Goal: Task Accomplishment & Management: Manage account settings

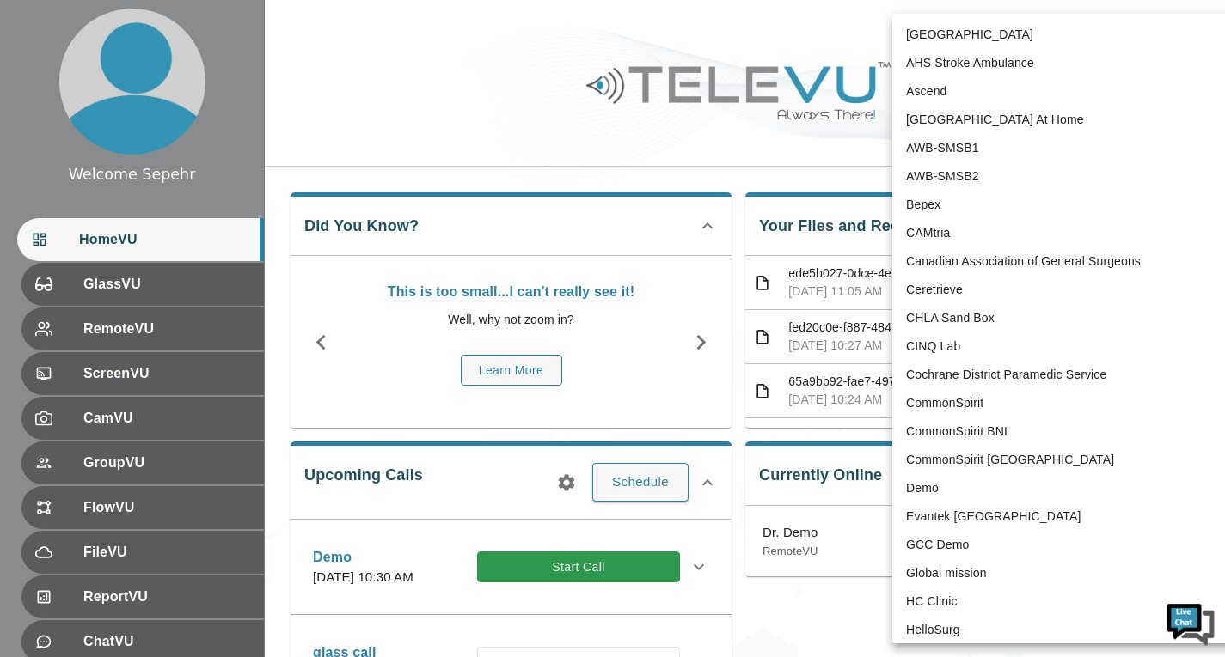
click at [1057, 48] on body "Welcome Sepehr HomeVU GlassVU RemoteVU ScreenVU CamVU GroupVU FlowVU FileVU Rep…" at bounding box center [612, 558] width 1225 height 1116
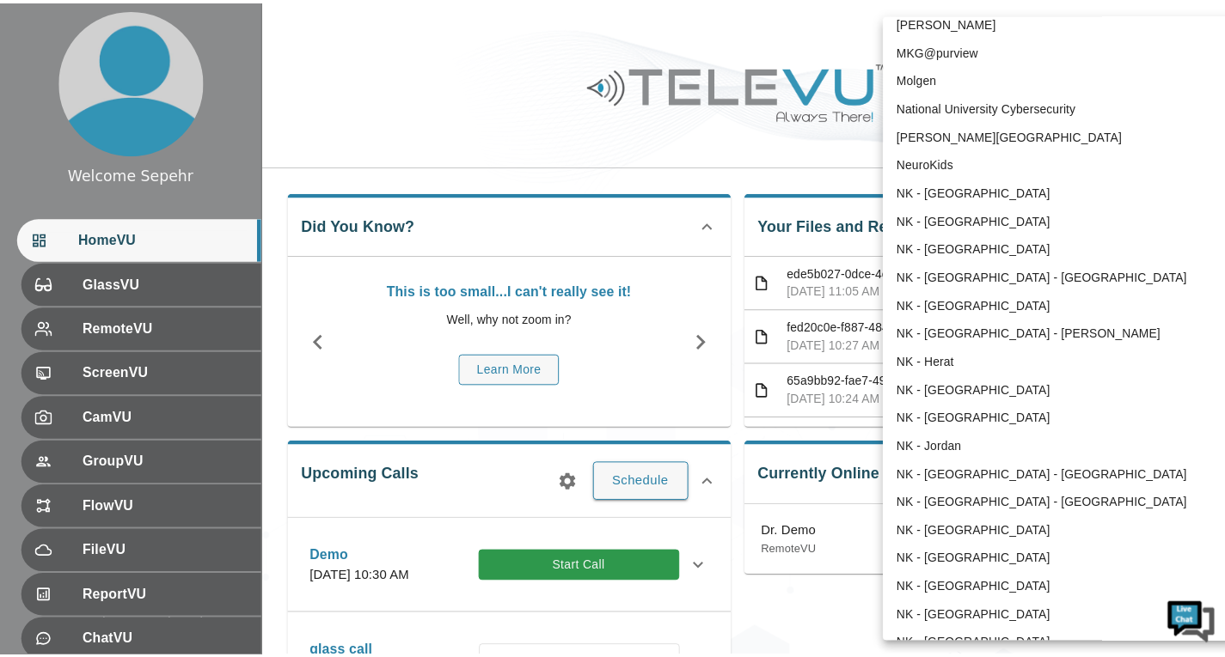
scroll to position [956, 0]
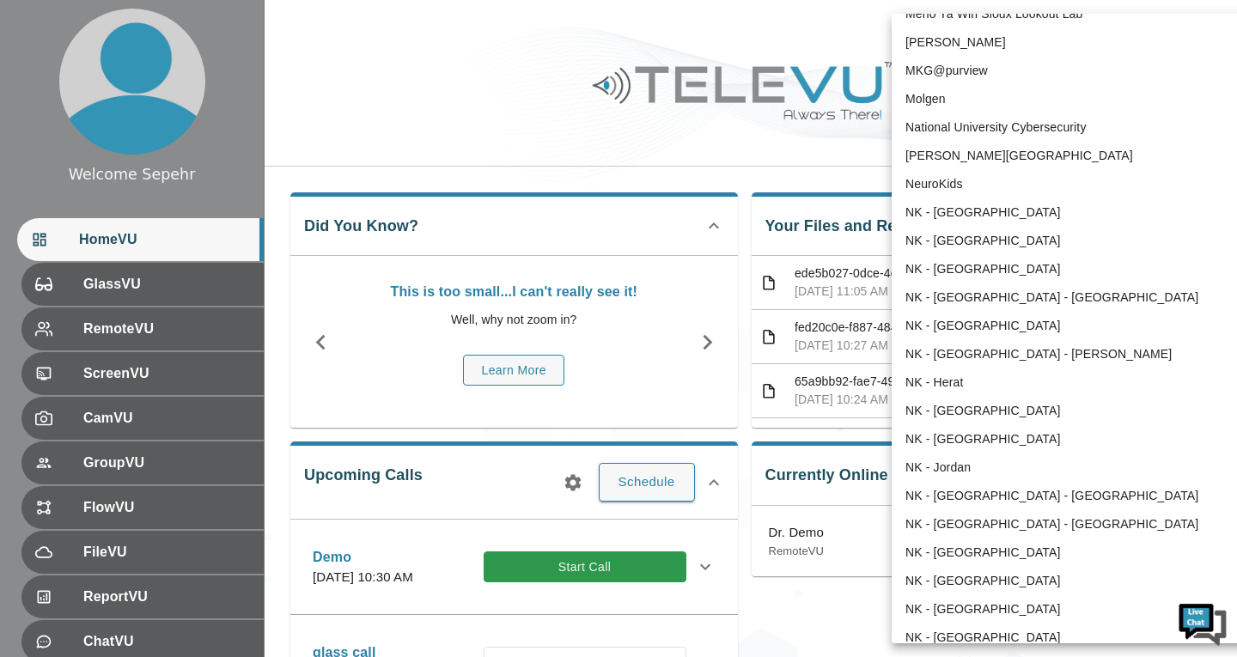
click at [932, 188] on li "NeuroKids" at bounding box center [1070, 184] width 357 height 28
type input "89"
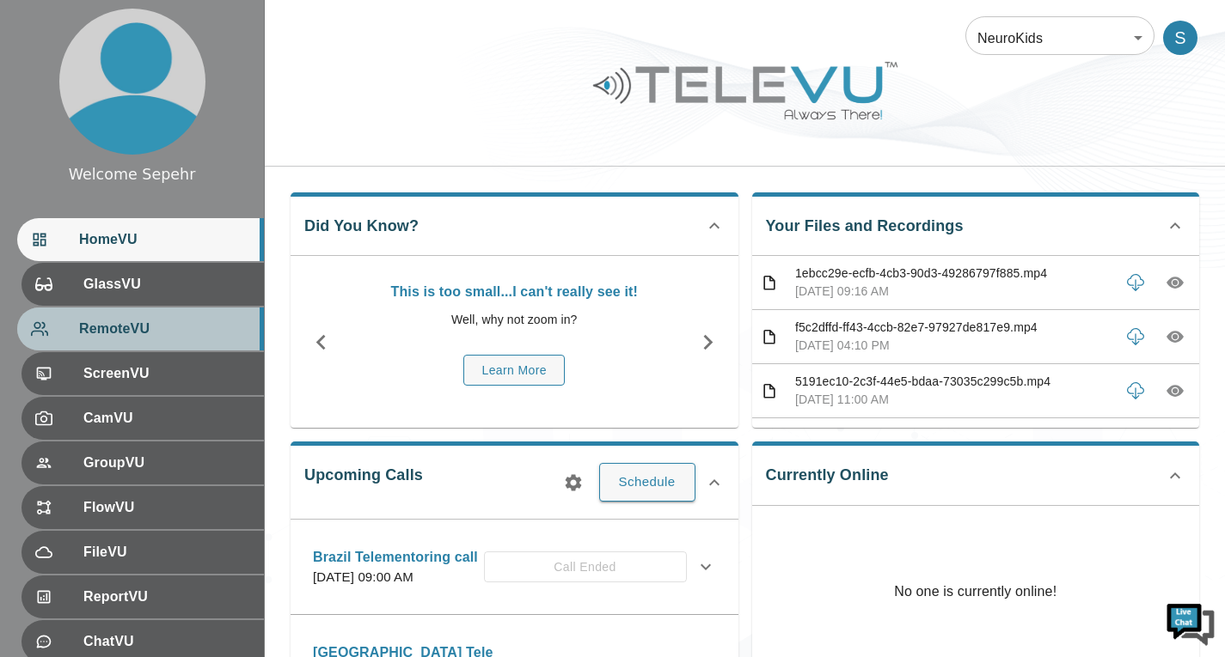
click at [172, 335] on span "RemoteVU" at bounding box center [164, 329] width 171 height 21
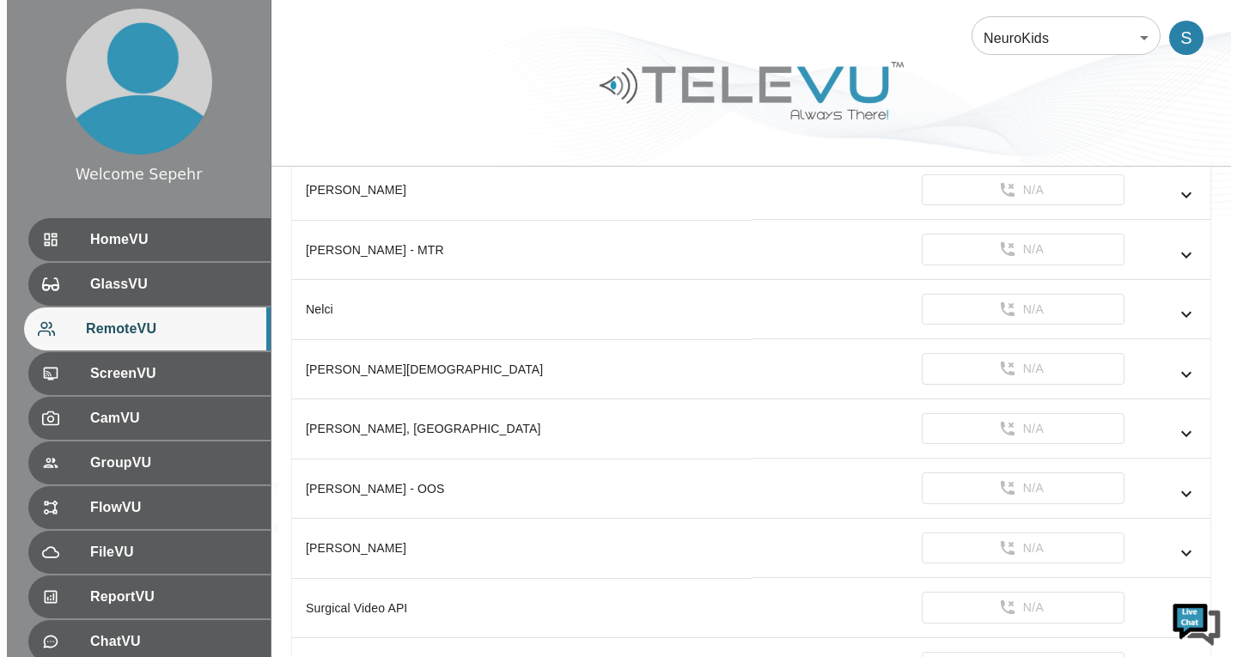
scroll to position [3059, 0]
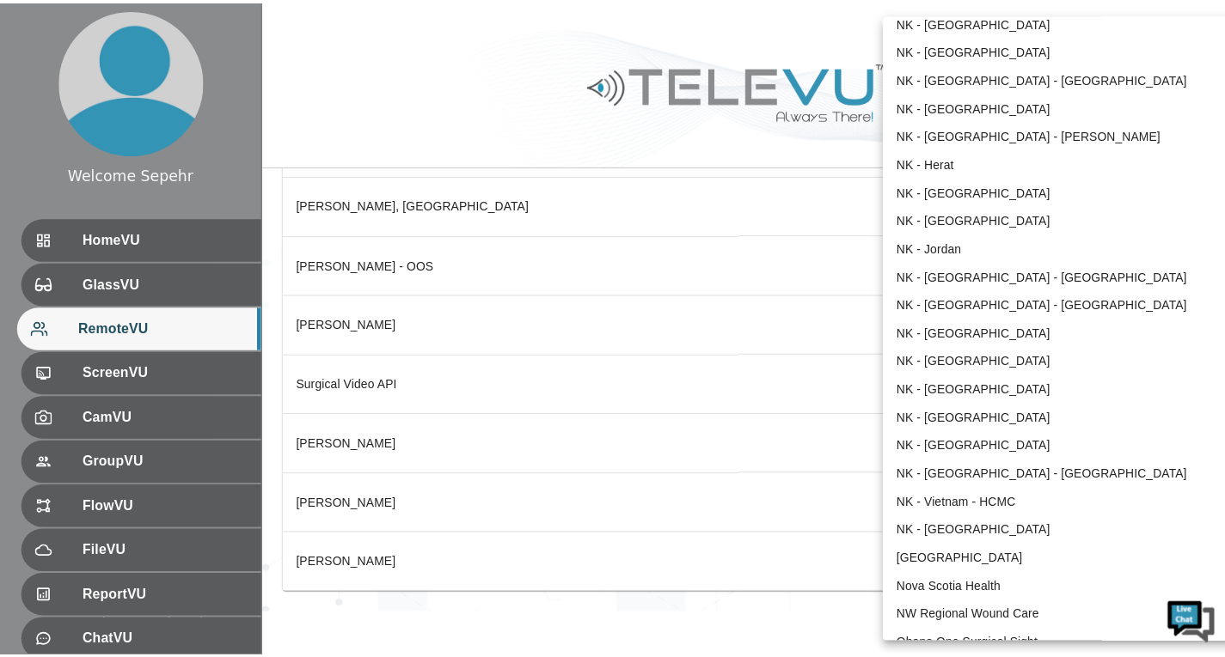
scroll to position [1156, 0]
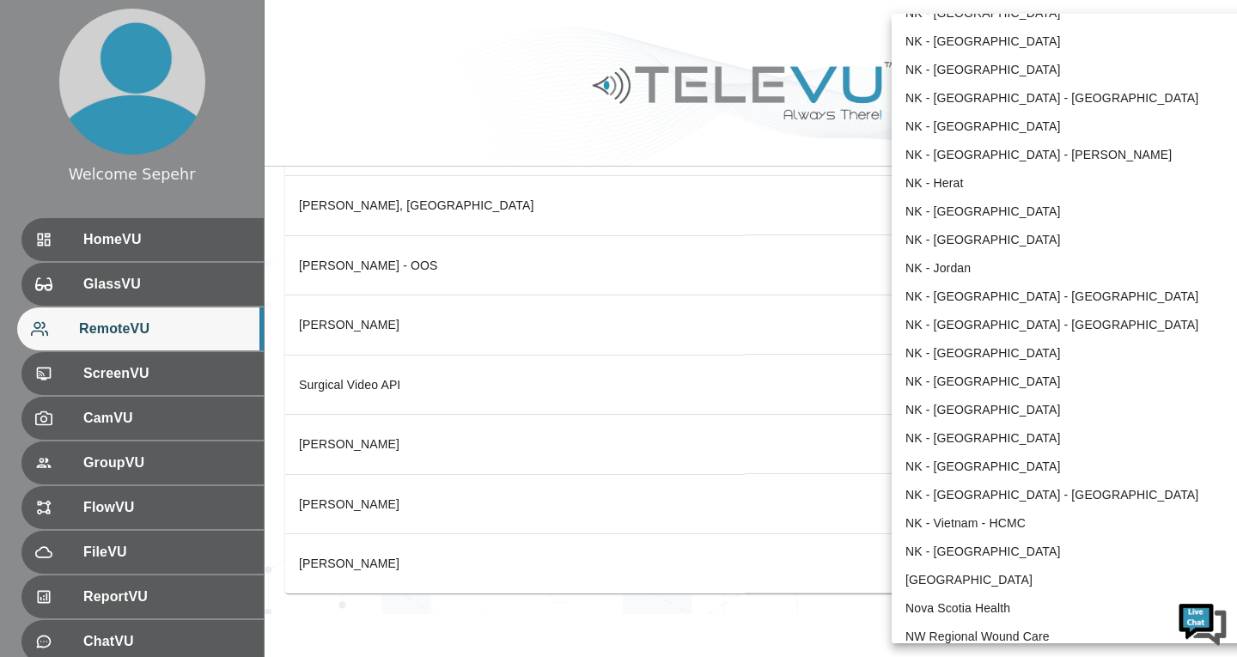
click at [941, 143] on li "NK - [GEOGRAPHIC_DATA] - [PERSON_NAME]" at bounding box center [1070, 155] width 357 height 28
type input "212"
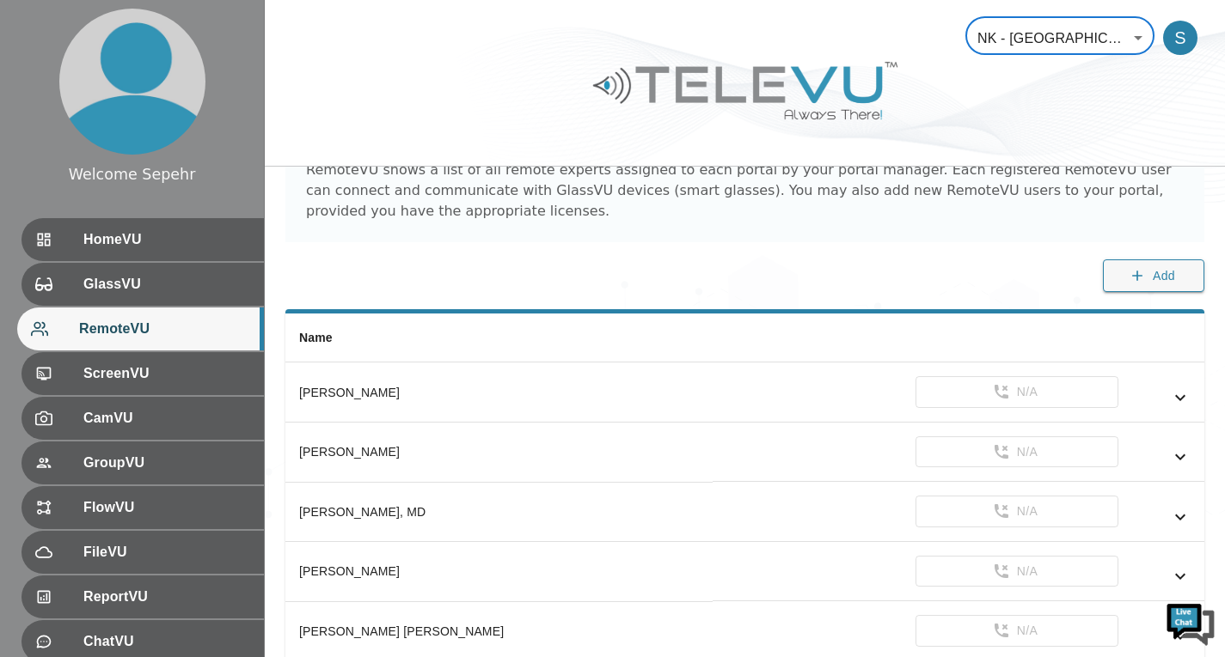
scroll to position [0, 0]
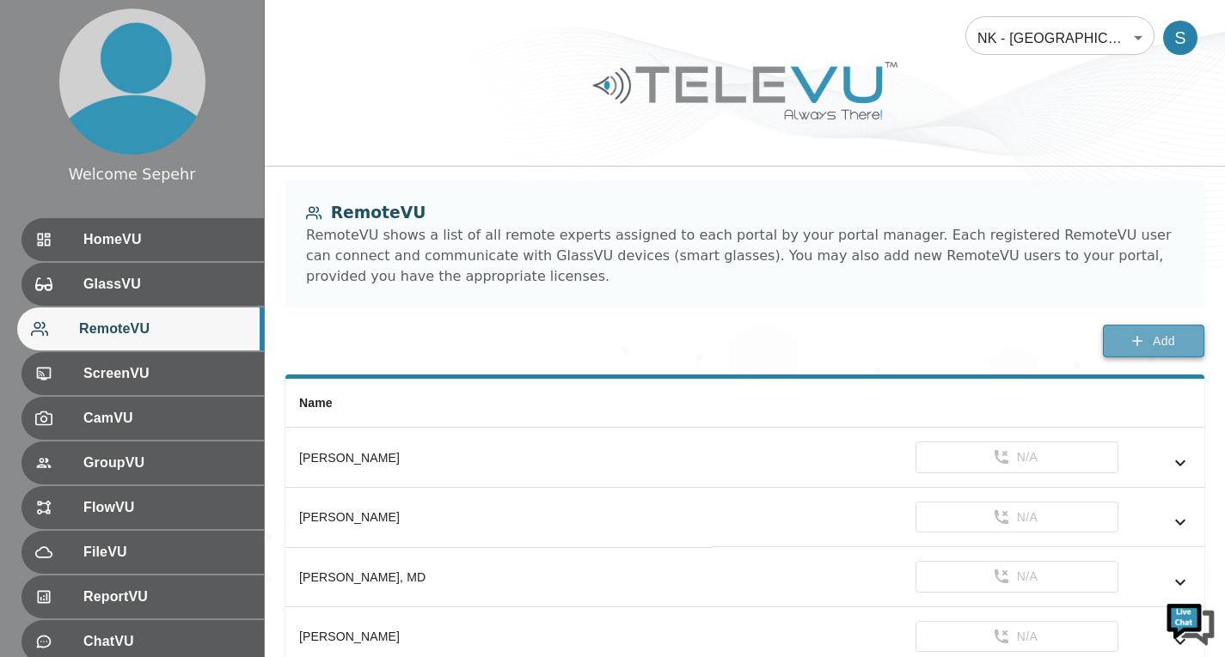
click at [1113, 351] on button "Add" at bounding box center [1153, 342] width 101 height 34
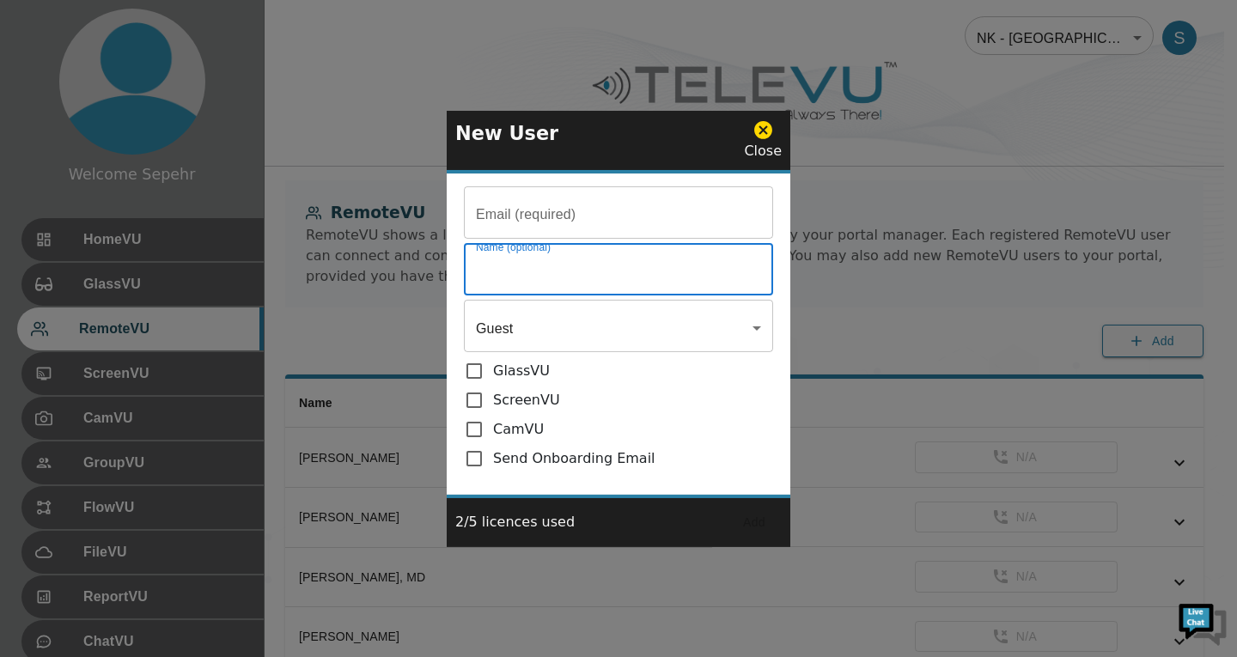
click at [643, 264] on input "Email (required)" at bounding box center [618, 271] width 309 height 48
paste input "[PERSON_NAME]"
type input "[PERSON_NAME]"
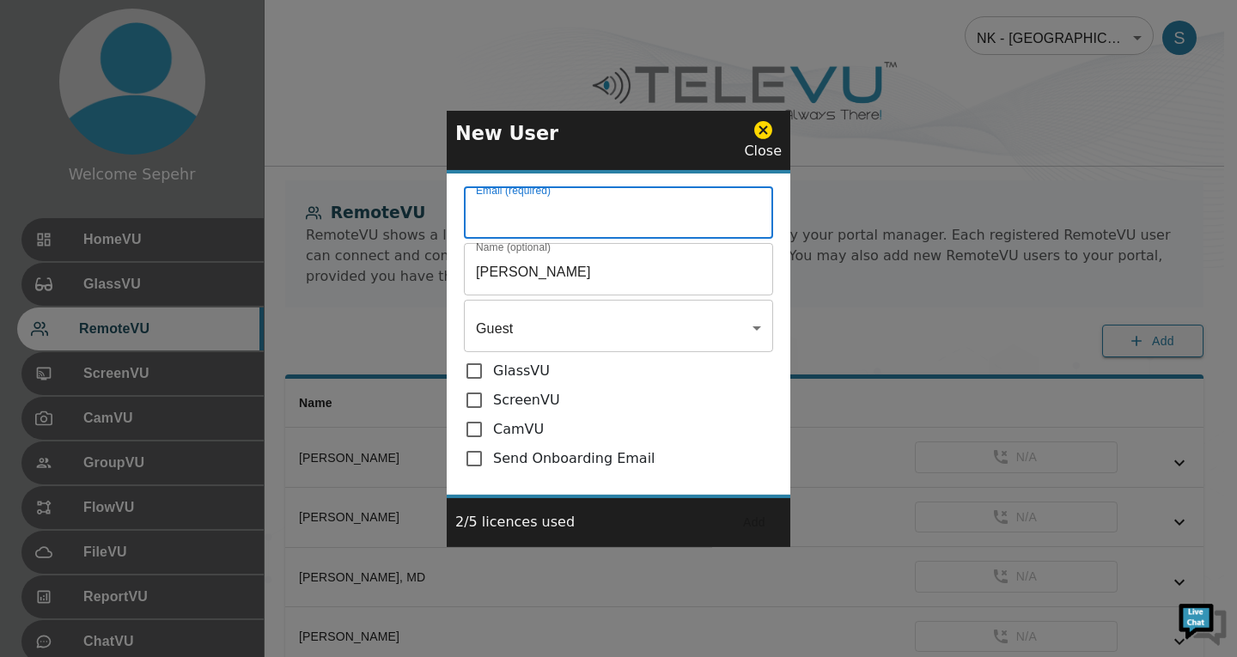
paste input "[EMAIL_ADDRESS][DOMAIN_NAME]"
type input "[EMAIL_ADDRESS][DOMAIN_NAME]"
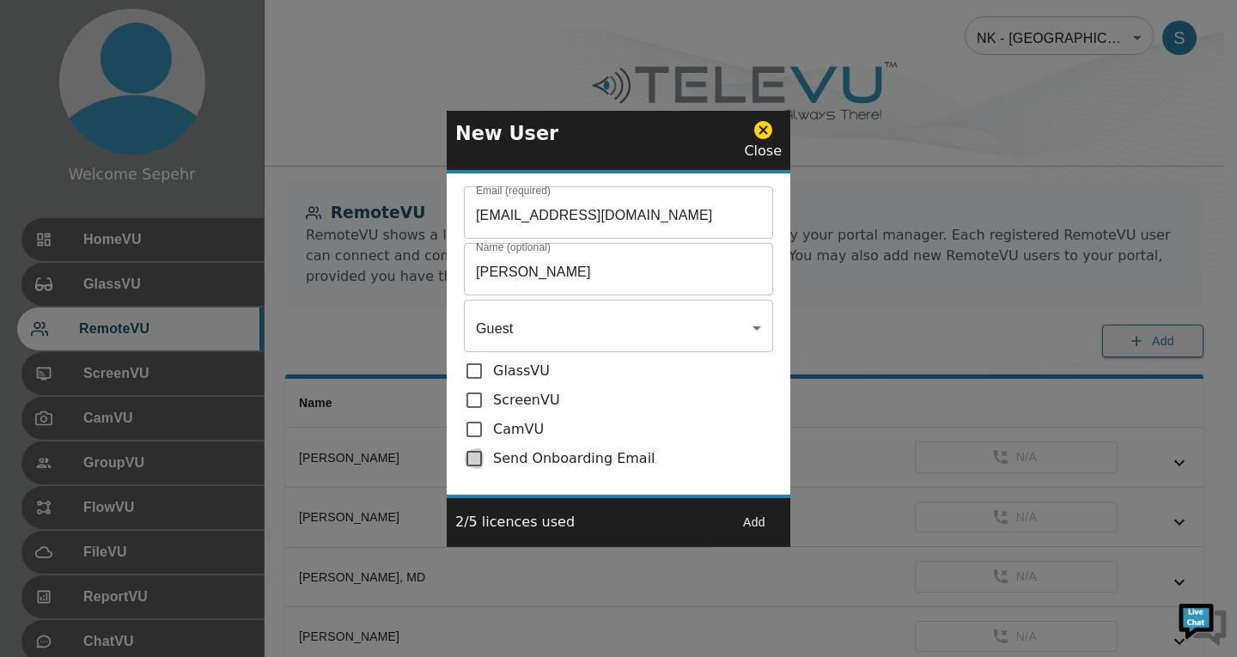
click at [476, 466] on input "checkbox" at bounding box center [478, 459] width 29 height 21
checkbox input "true"
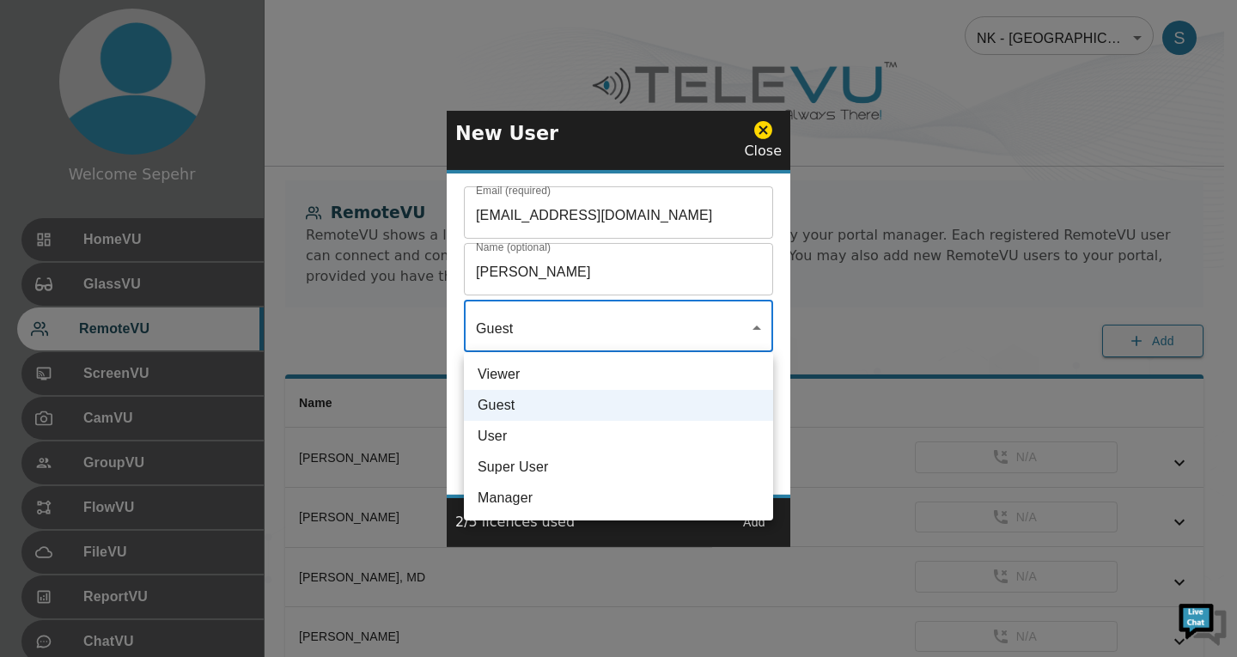
click at [623, 435] on li "User" at bounding box center [618, 436] width 309 height 31
type input "User"
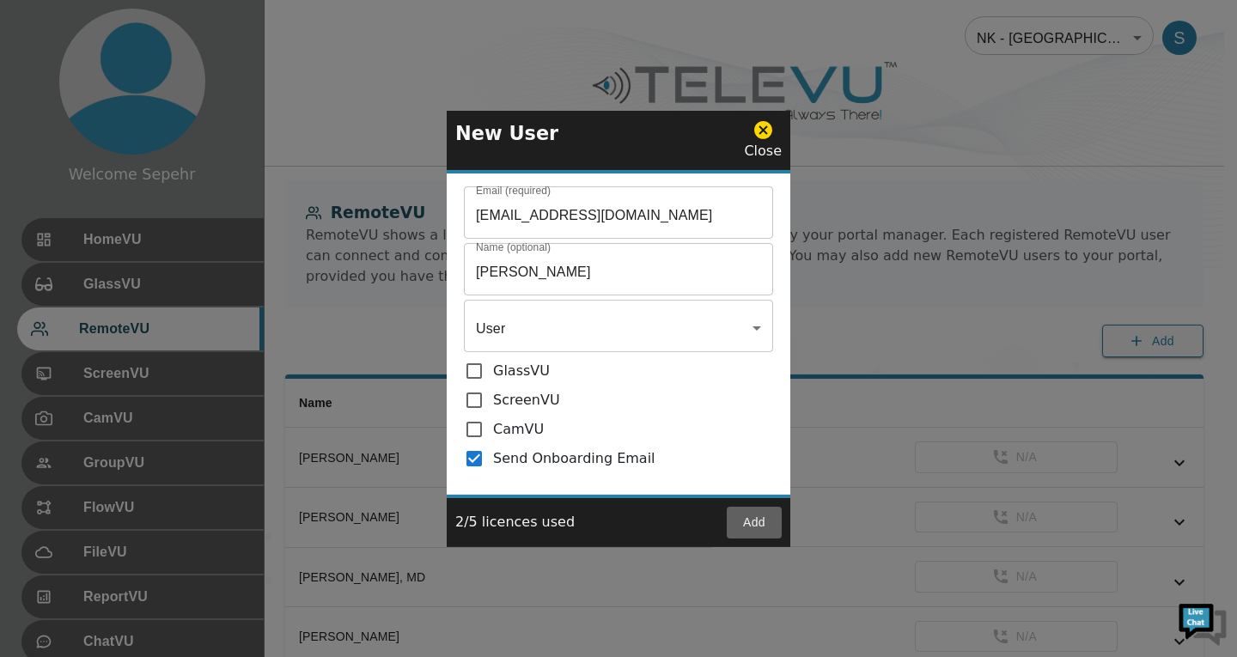
click at [761, 521] on button "Add" at bounding box center [754, 523] width 55 height 32
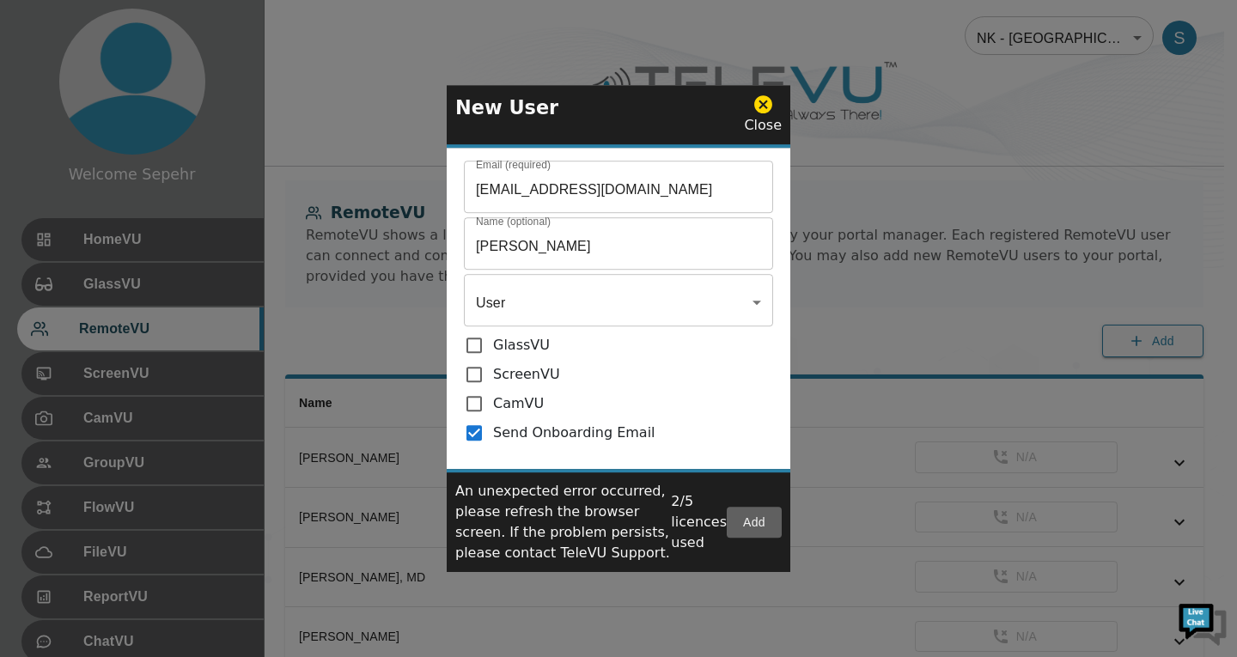
click at [760, 526] on button "Add" at bounding box center [754, 523] width 55 height 32
click at [771, 104] on icon at bounding box center [764, 104] width 18 height 18
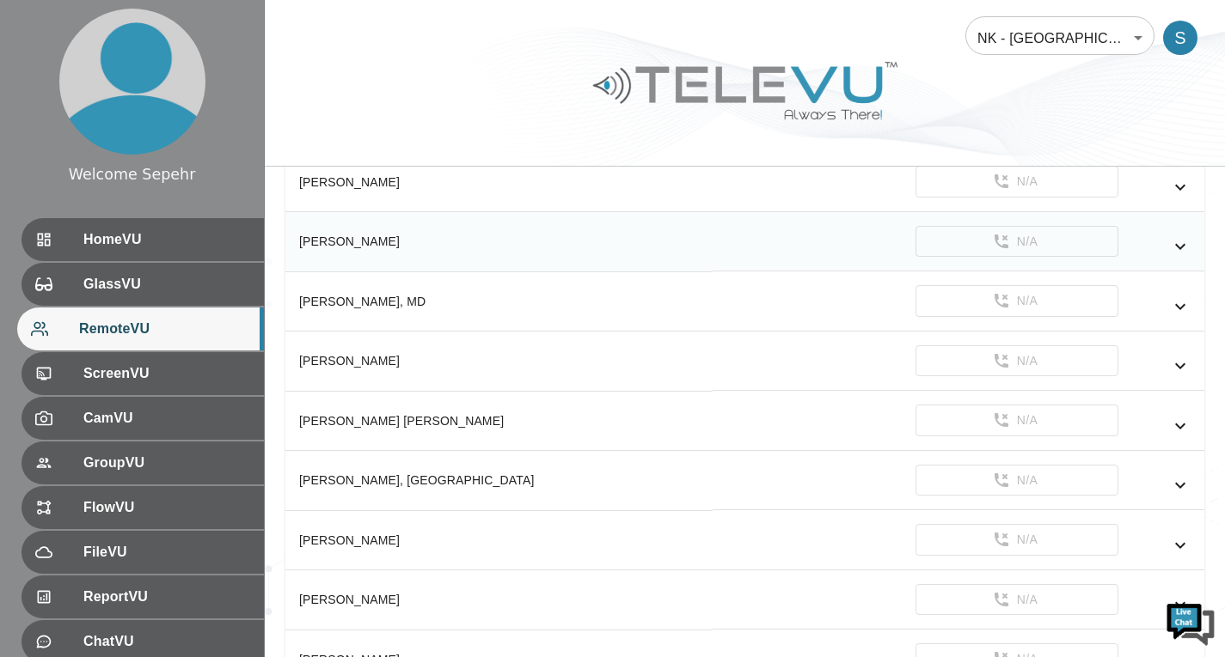
scroll to position [430, 0]
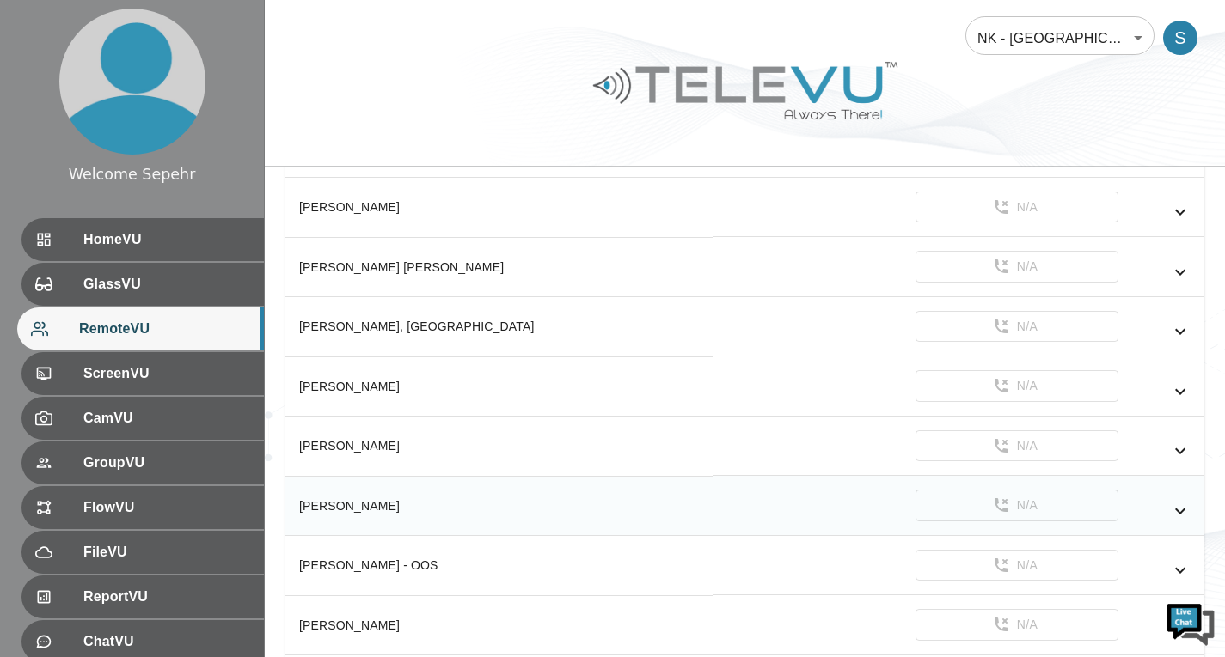
click at [1170, 513] on icon "simple table" at bounding box center [1180, 511] width 21 height 21
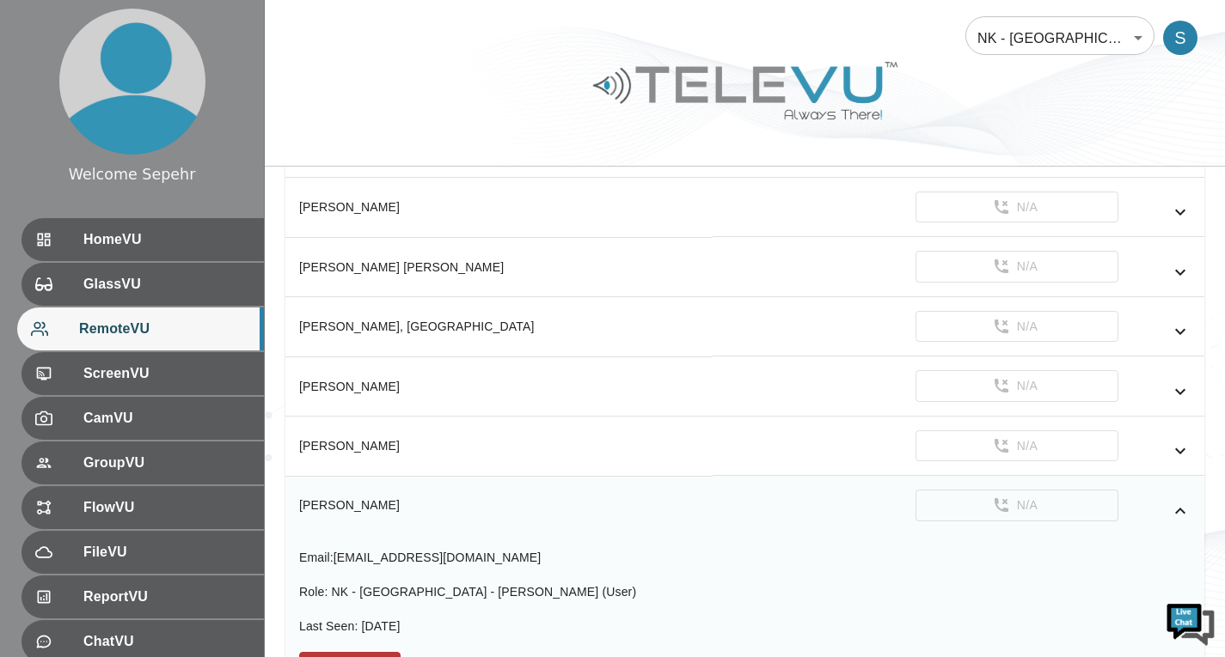
click at [1170, 513] on icon "simple table" at bounding box center [1180, 511] width 21 height 21
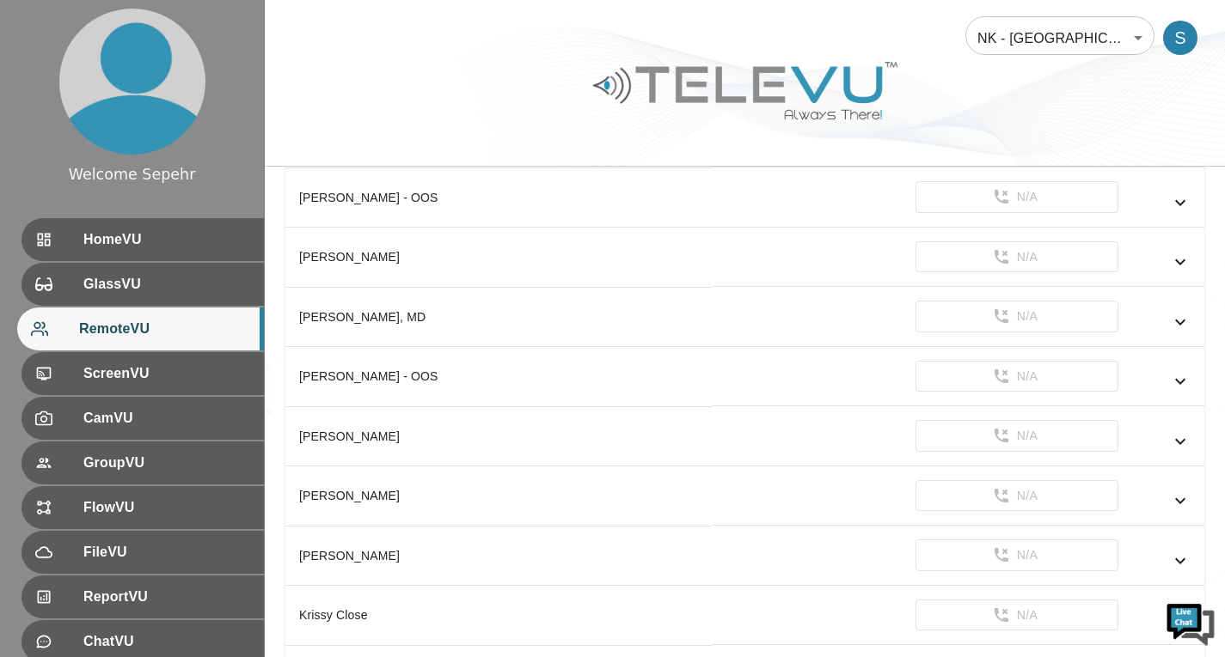
scroll to position [1117, 0]
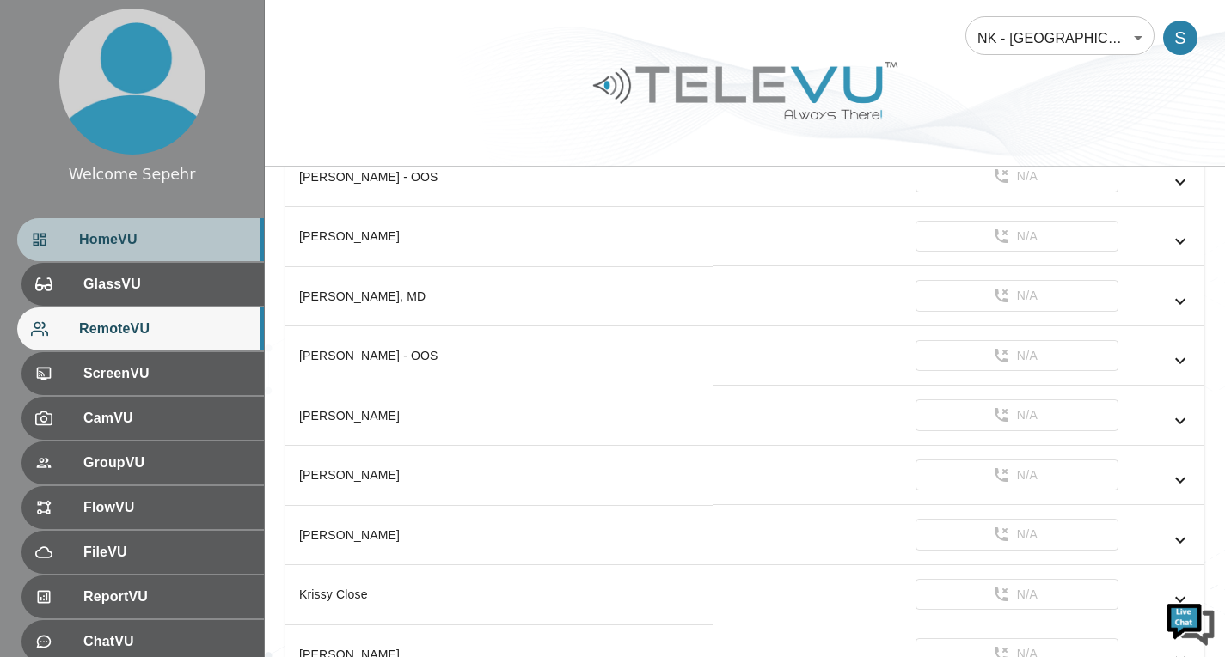
click at [171, 255] on div "HomeVU" at bounding box center [140, 239] width 247 height 43
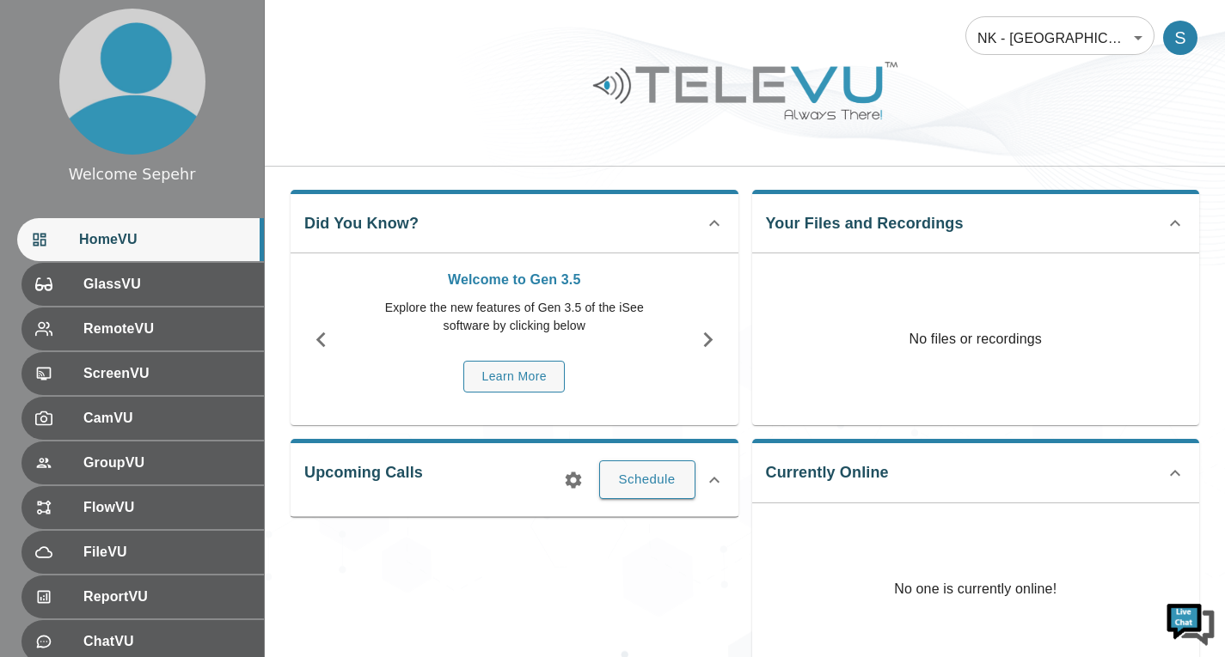
scroll to position [174, 0]
